Goal: Consume media (video, audio)

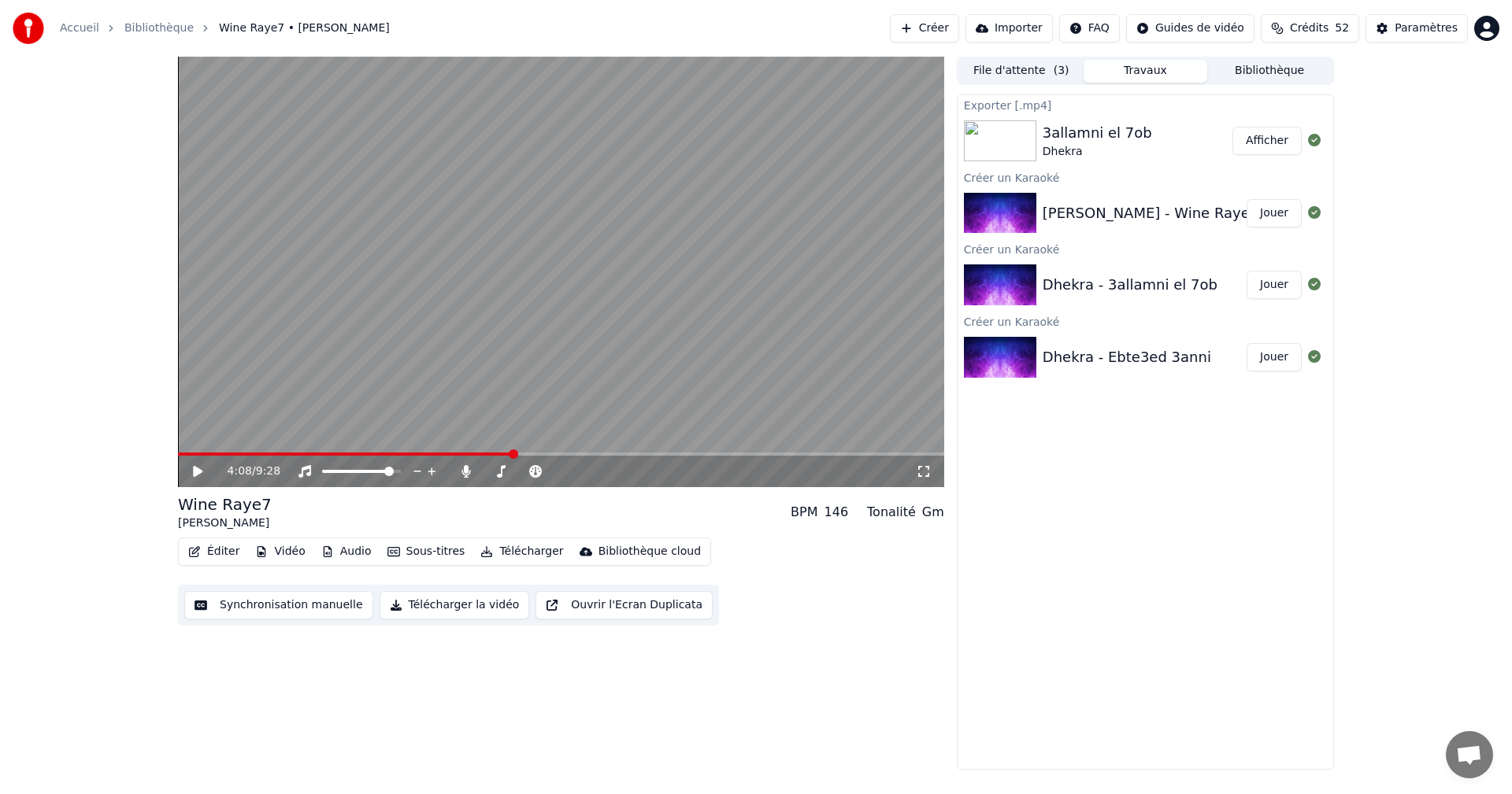
click at [1228, 472] on div "Exporter [.mp4] 3allamni el 7ob Dhekra Afficher Créer un Karaoké [PERSON_NAME] …" at bounding box center [1145, 432] width 377 height 675
click at [186, 448] on video at bounding box center [561, 272] width 766 height 430
click at [188, 458] on div "4:08 / 9:28" at bounding box center [561, 472] width 766 height 32
click at [188, 472] on div "9:27 / 9:28" at bounding box center [561, 472] width 754 height 16
click at [193, 474] on icon at bounding box center [209, 472] width 37 height 12
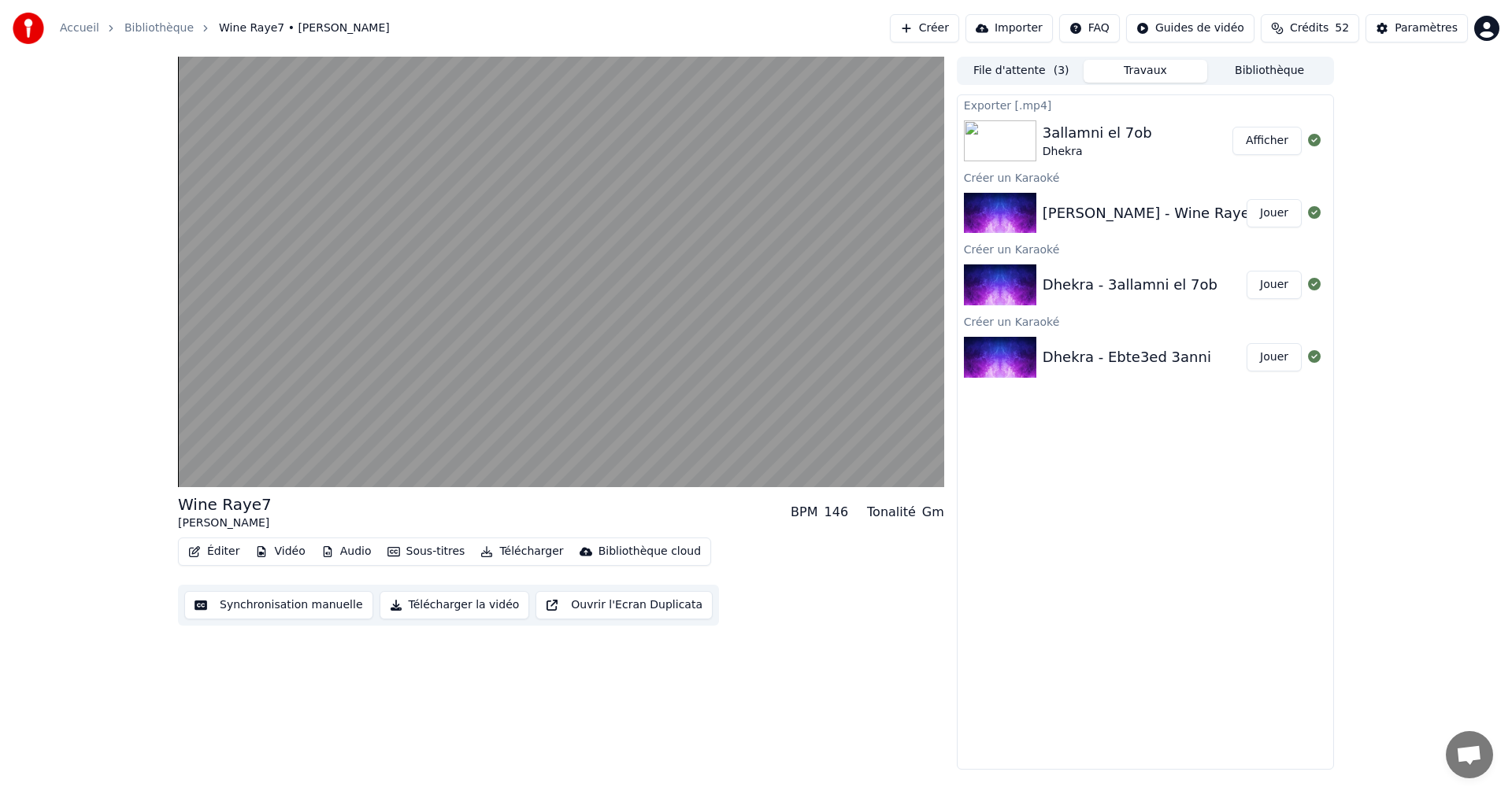
click at [1157, 436] on div "Exporter [.mp4] 3allamni el 7ob Dhekra Afficher Créer un Karaoké [PERSON_NAME] …" at bounding box center [1145, 432] width 377 height 675
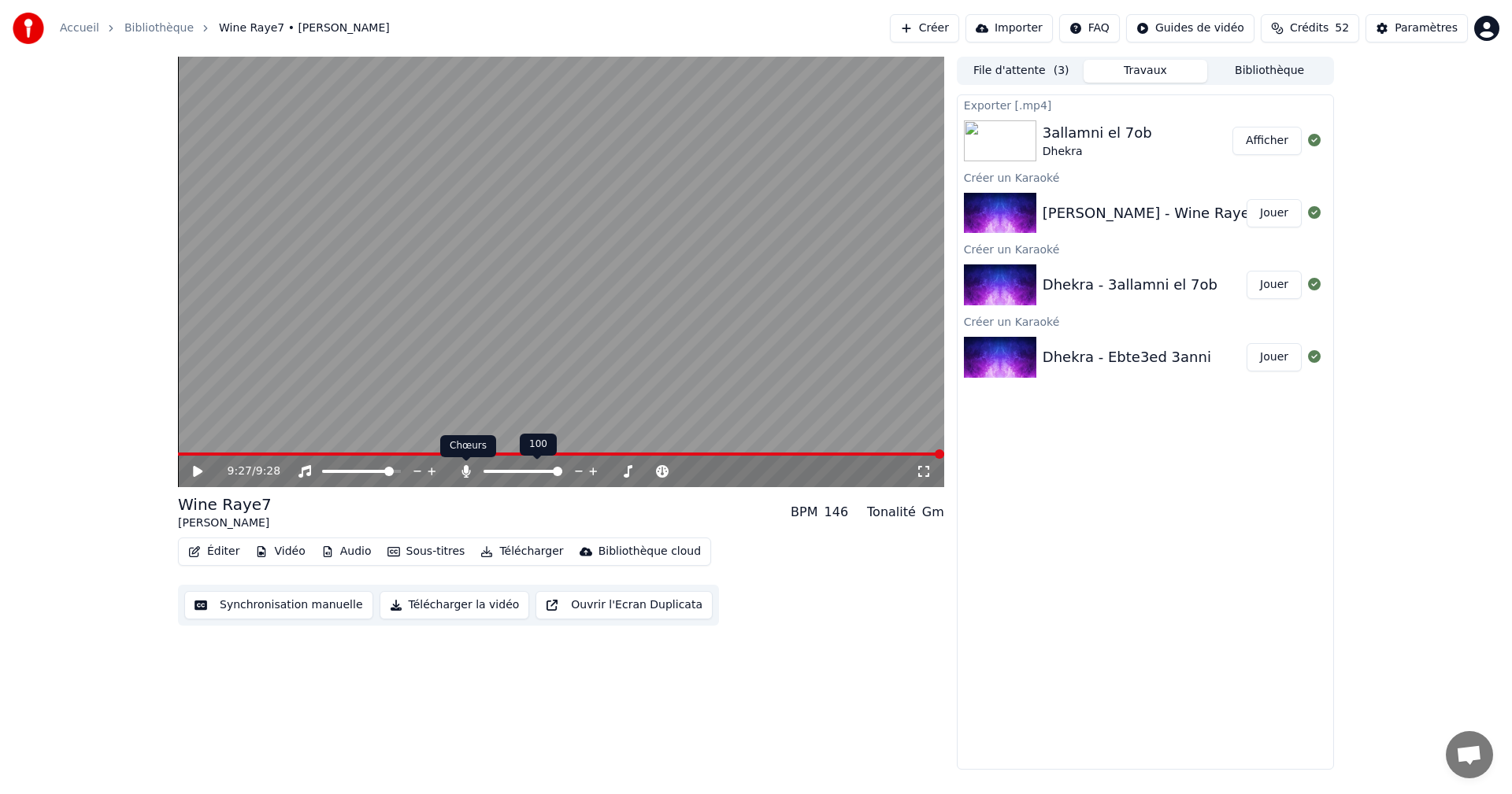
click at [459, 474] on icon at bounding box center [467, 472] width 16 height 12
click at [452, 603] on button "Télécharger la vidéo" at bounding box center [454, 605] width 150 height 28
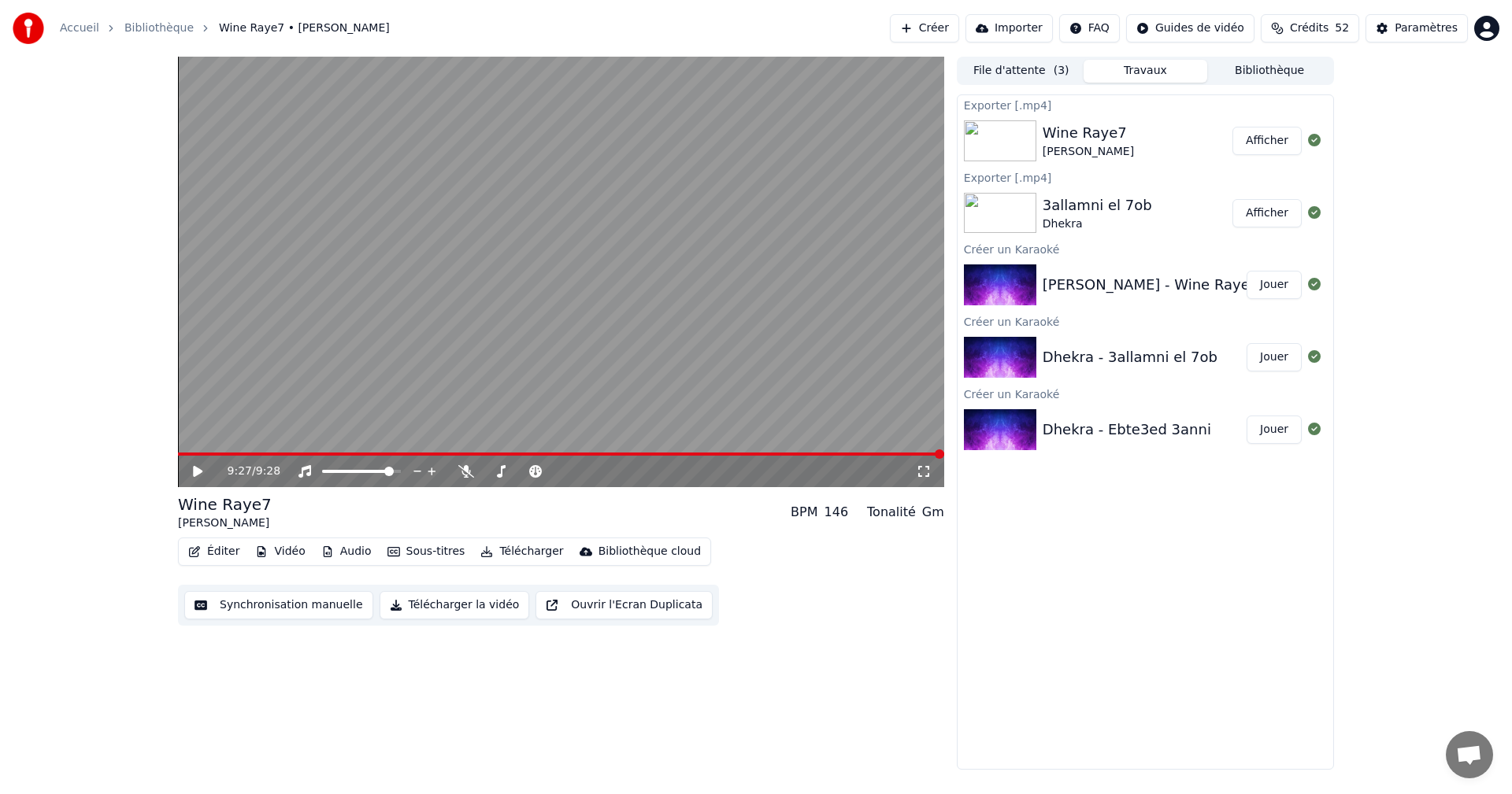
click at [1070, 217] on div "Dhekra" at bounding box center [1097, 224] width 110 height 16
click at [1266, 359] on button "Jouer" at bounding box center [1274, 357] width 55 height 28
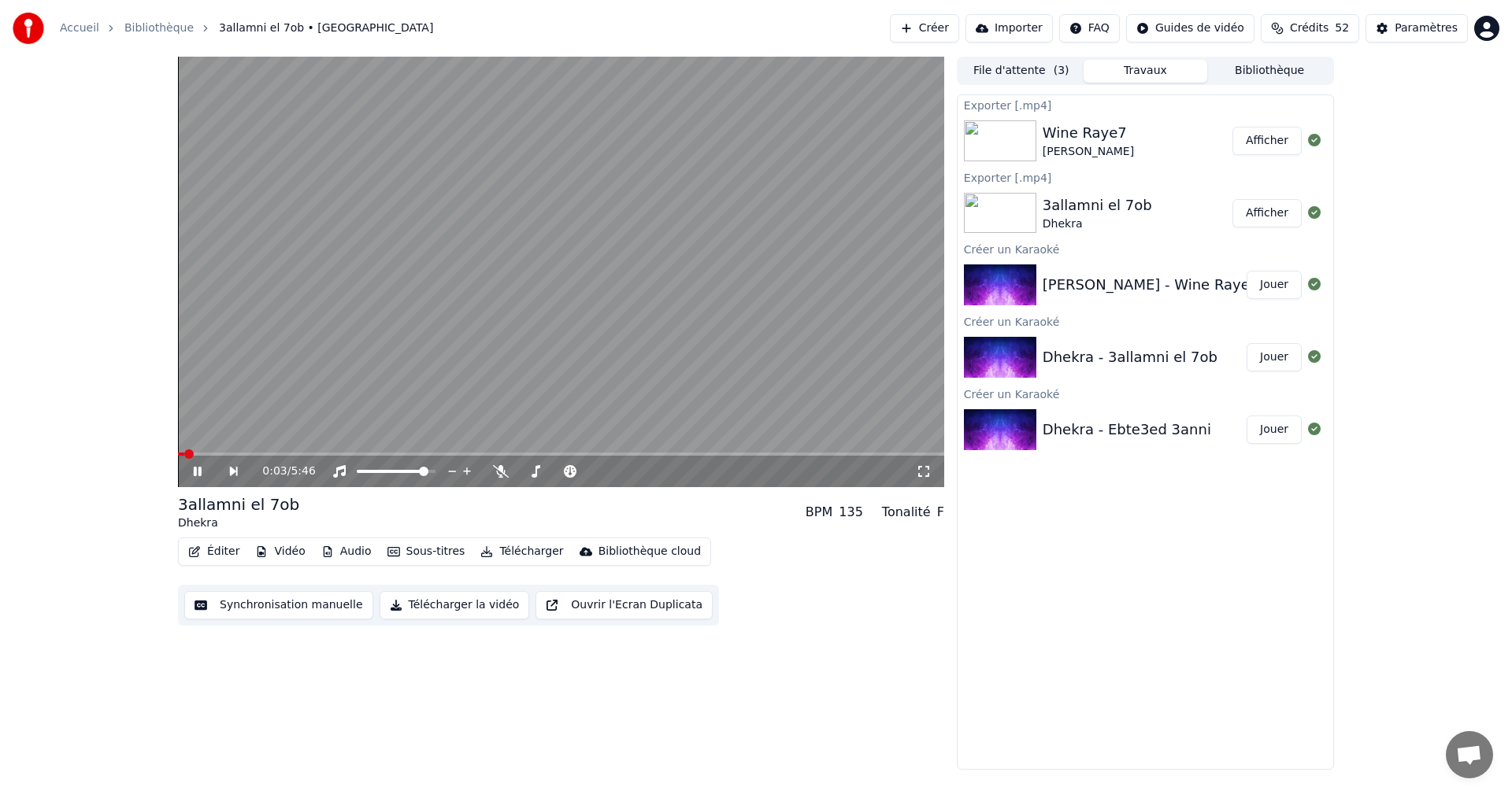
click at [286, 445] on video at bounding box center [561, 272] width 766 height 430
click at [286, 451] on video at bounding box center [561, 272] width 766 height 430
click at [294, 451] on span at bounding box center [294, 454] width 10 height 10
click at [266, 451] on span at bounding box center [270, 454] width 10 height 10
click at [243, 452] on span at bounding box center [248, 454] width 10 height 10
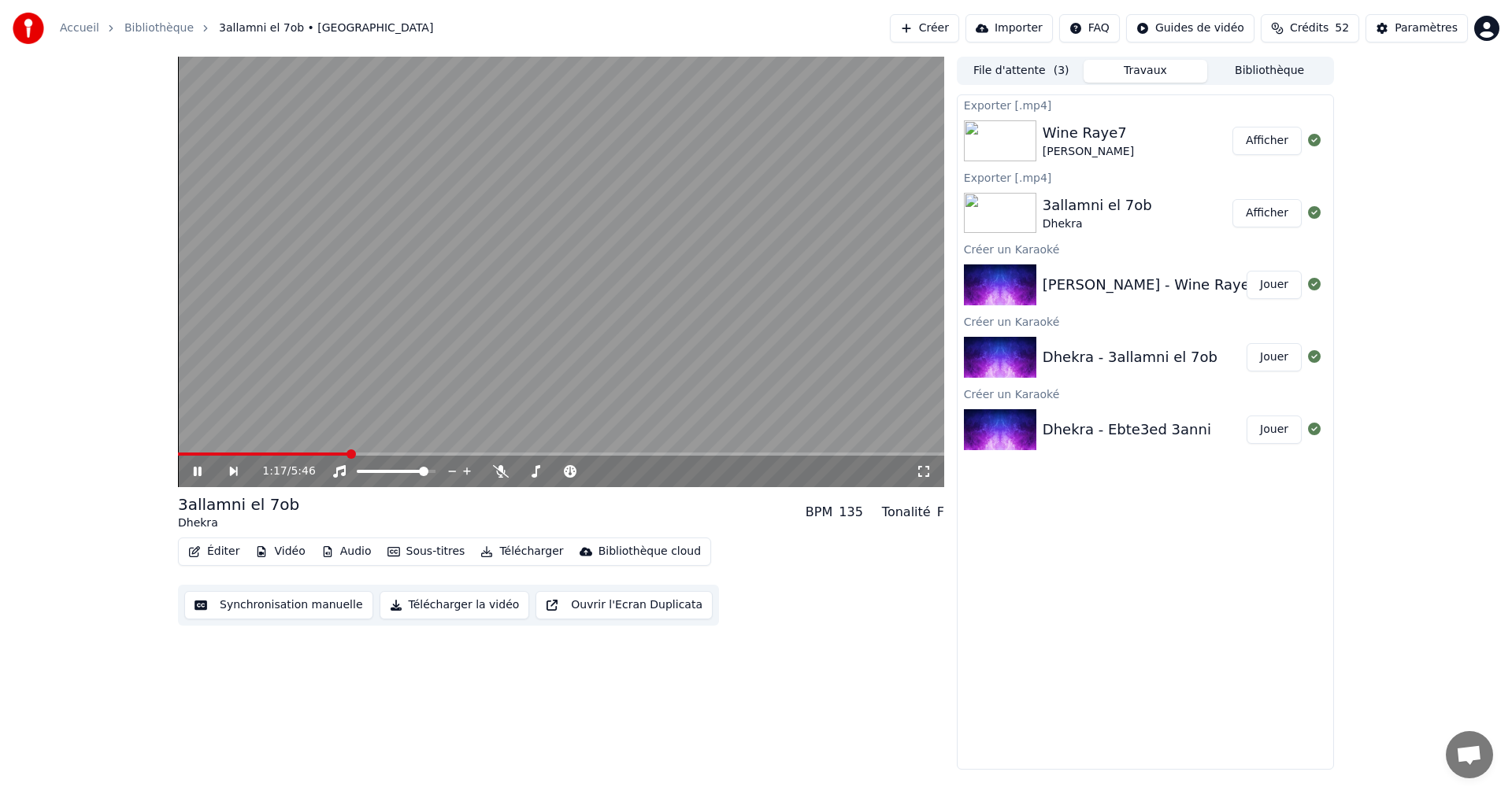
click at [349, 450] on span at bounding box center [351, 454] width 10 height 10
click at [200, 470] on icon at bounding box center [197, 471] width 8 height 10
click at [437, 603] on button "Télécharger la vidéo" at bounding box center [454, 605] width 150 height 28
